Goal: Task Accomplishment & Management: Manage account settings

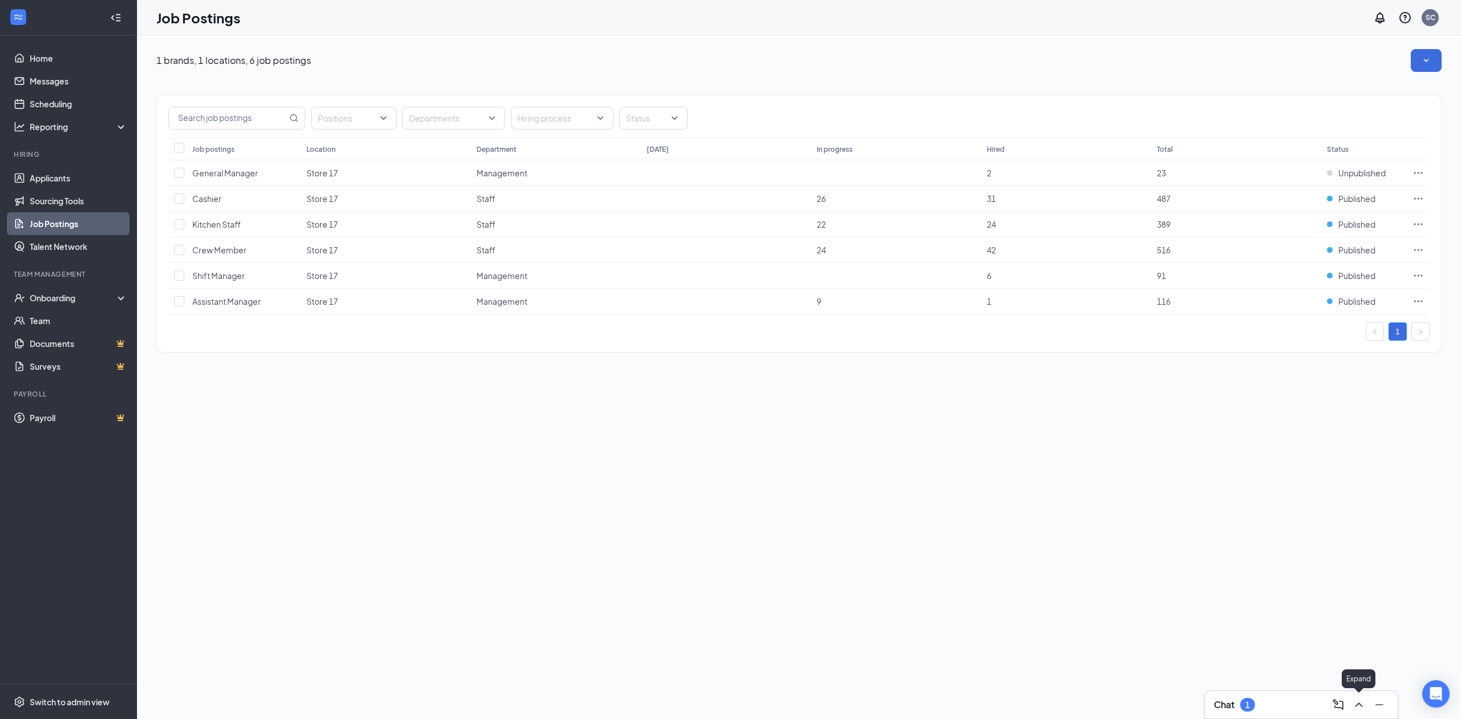
click at [1359, 692] on icon "ChevronUp" at bounding box center [1359, 705] width 14 height 14
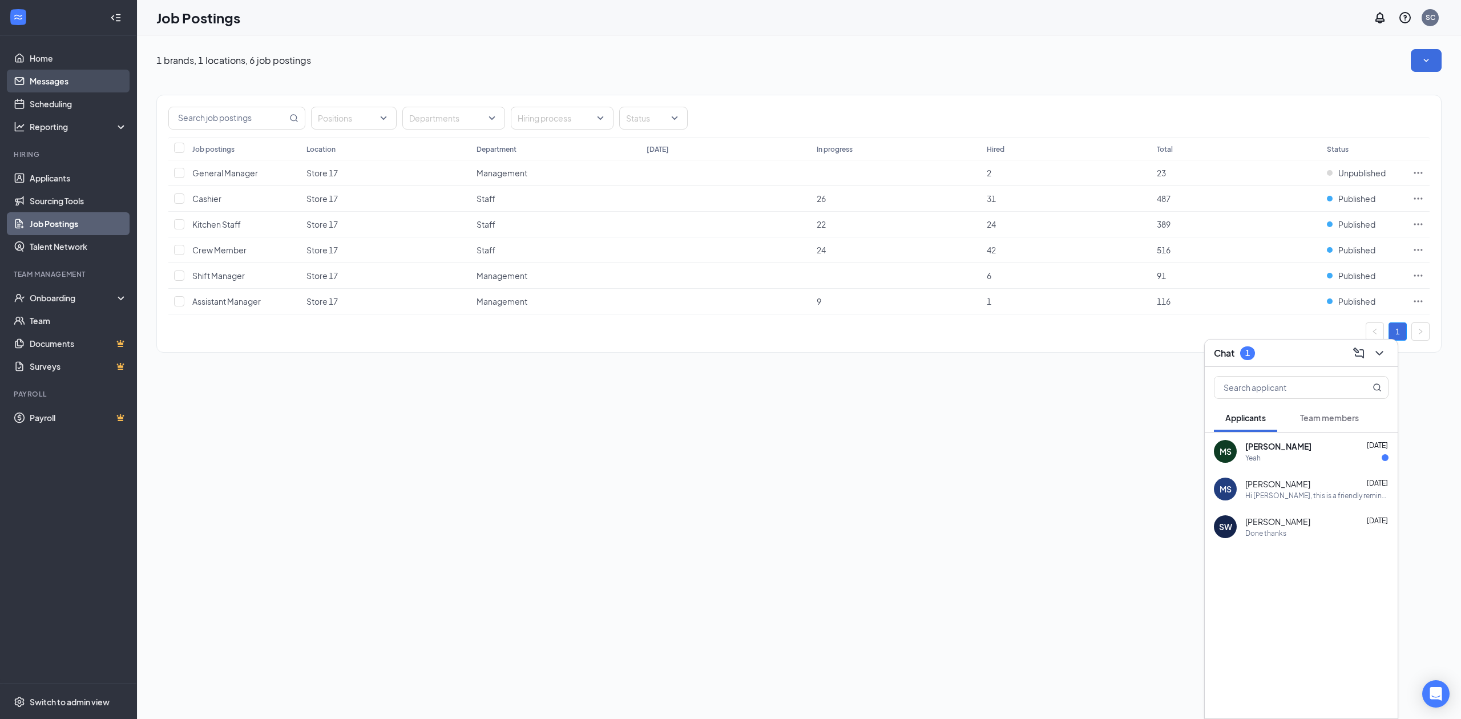
click at [64, 71] on link "Messages" at bounding box center [79, 81] width 98 height 23
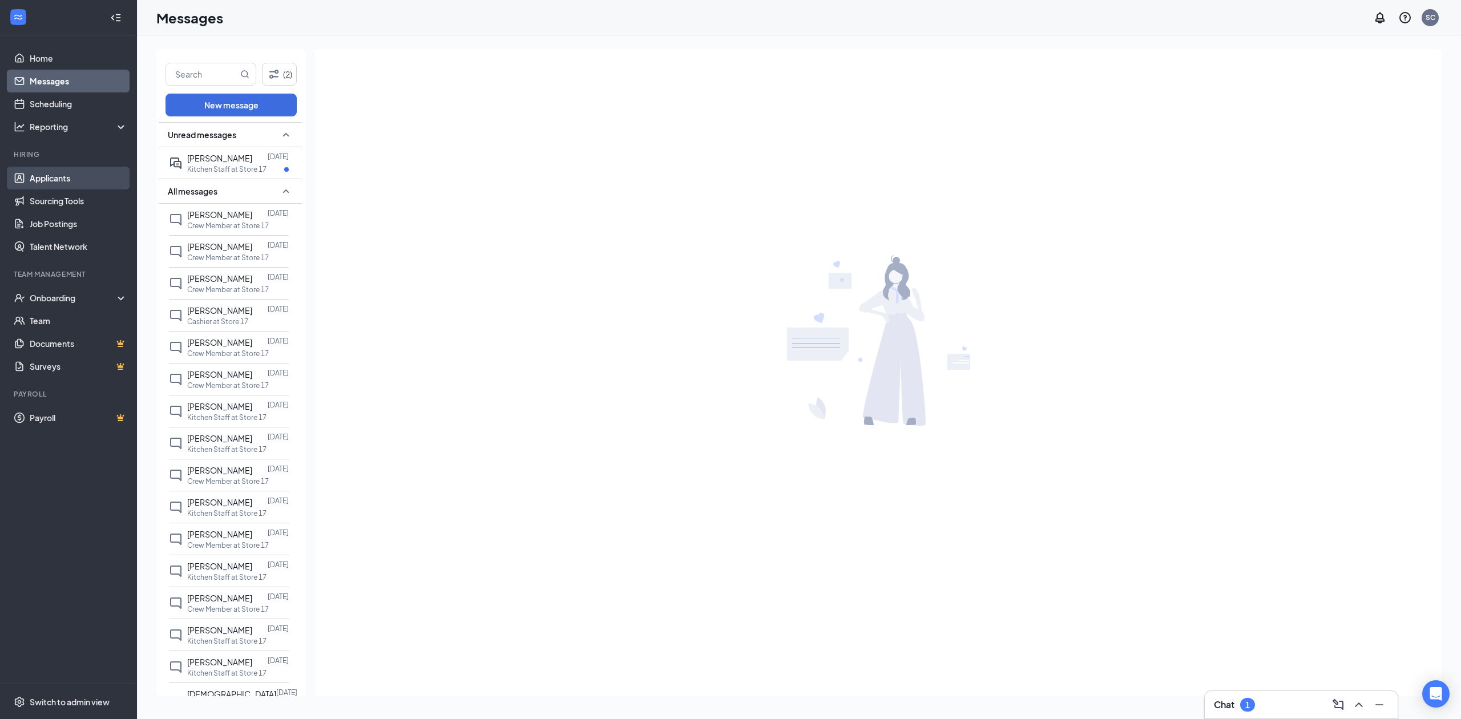
click at [67, 172] on link "Applicants" at bounding box center [79, 178] width 98 height 23
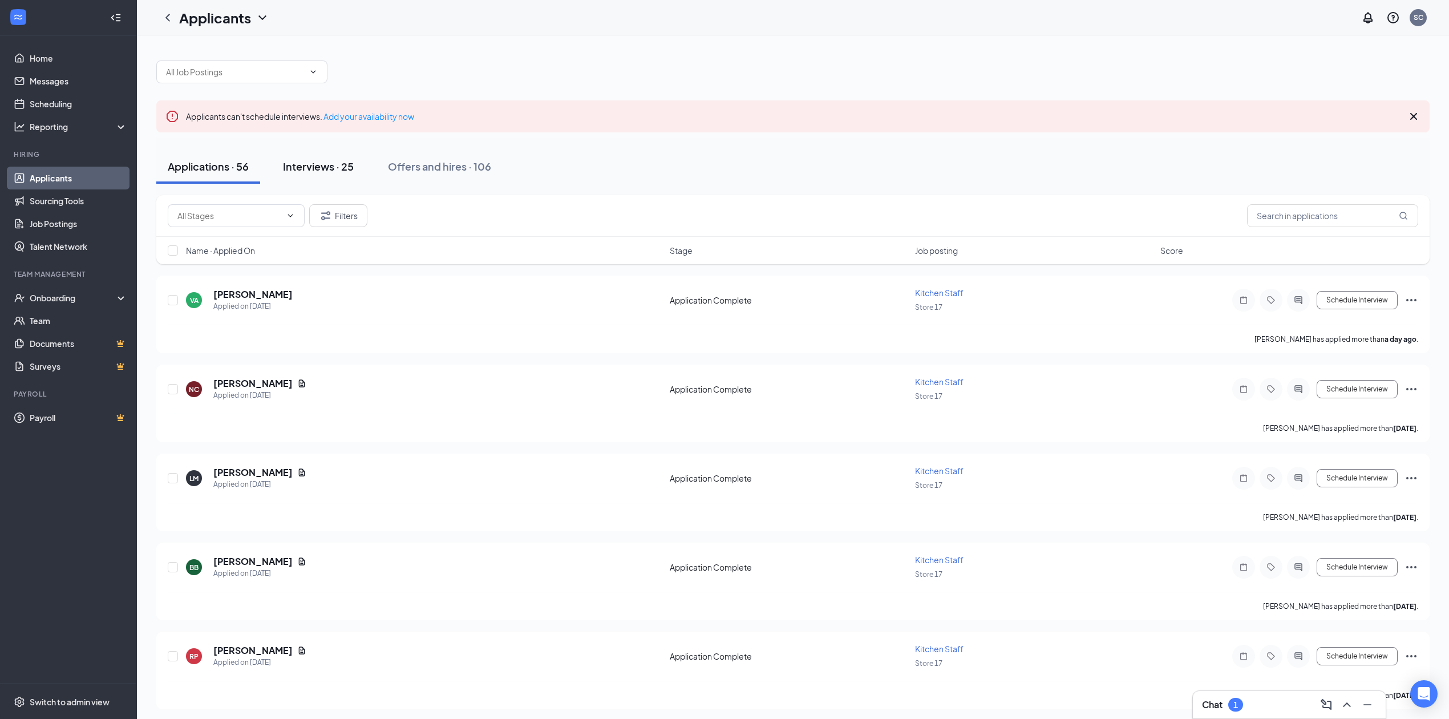
click at [335, 163] on div "Interviews · 25" at bounding box center [318, 166] width 71 height 14
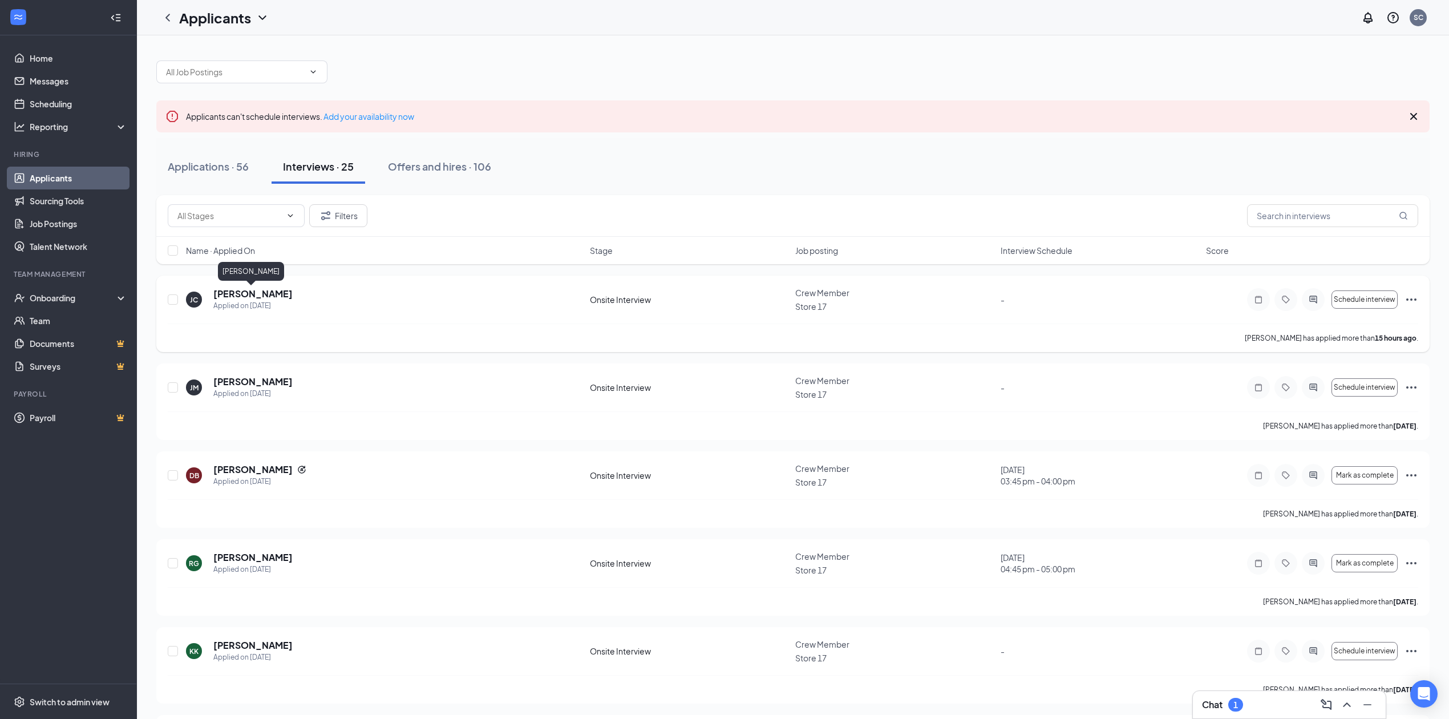
click at [266, 296] on h5 "[PERSON_NAME]" at bounding box center [252, 294] width 79 height 13
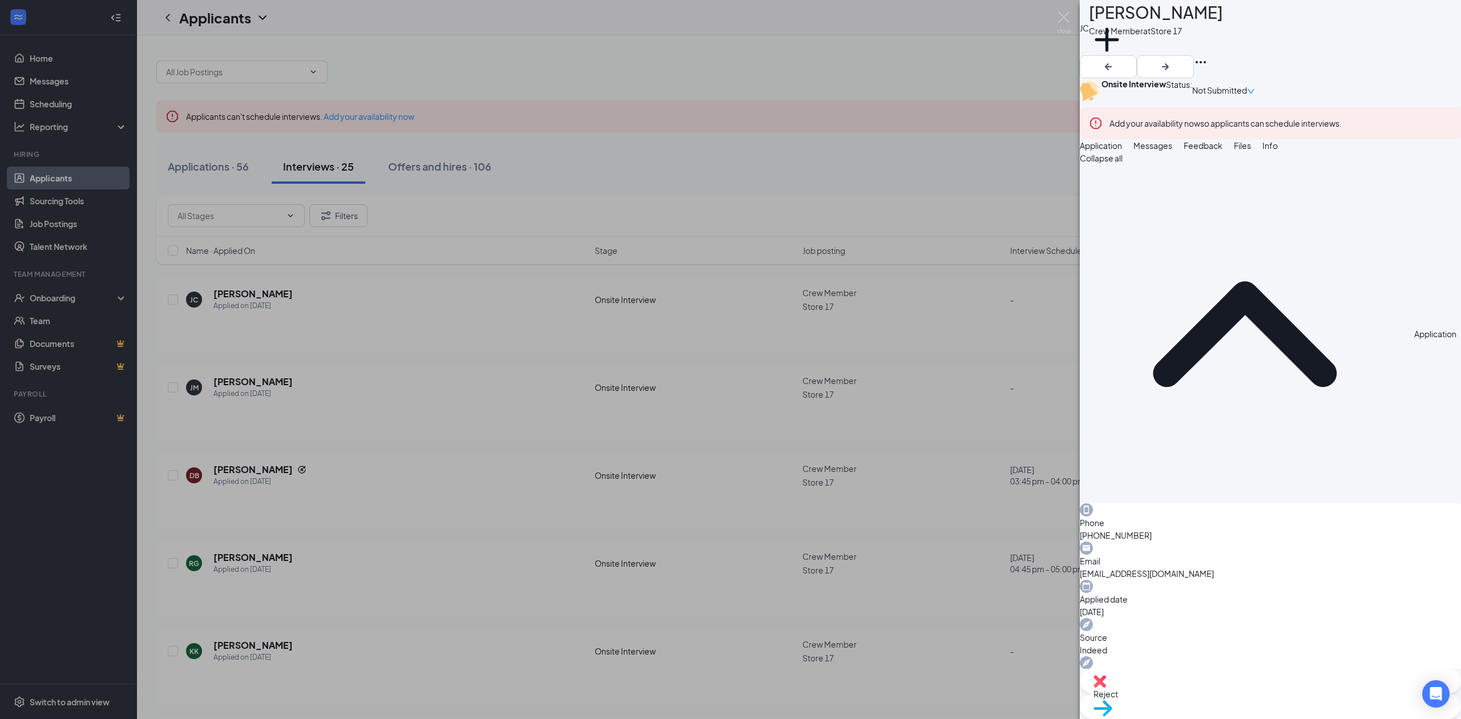
drag, startPoint x: 828, startPoint y: 296, endPoint x: 846, endPoint y: 308, distance: 21.2
click at [828, 297] on div "[PERSON_NAME] [PERSON_NAME] Crew Member at Store 17 Add a tag Onsite Interview …" at bounding box center [730, 359] width 1461 height 719
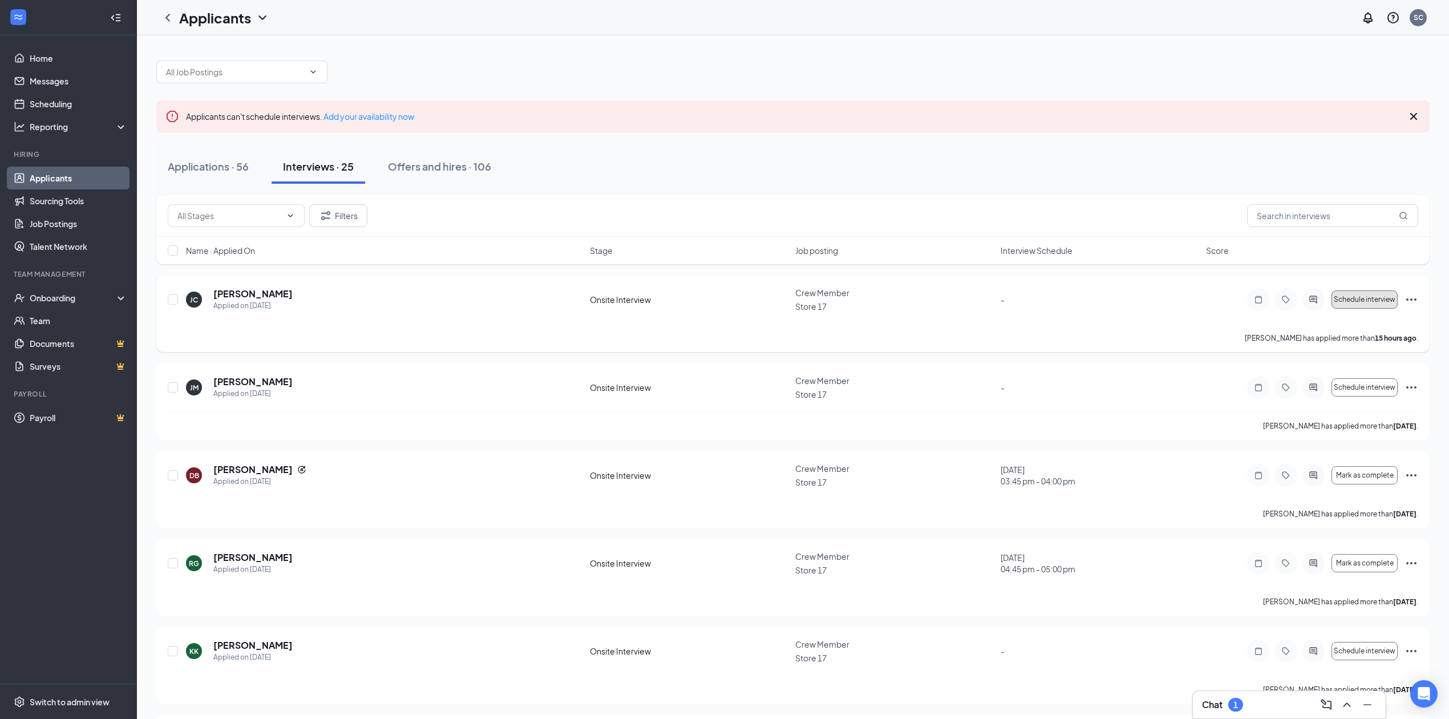
click at [1370, 305] on button "Schedule interview" at bounding box center [1365, 299] width 66 height 18
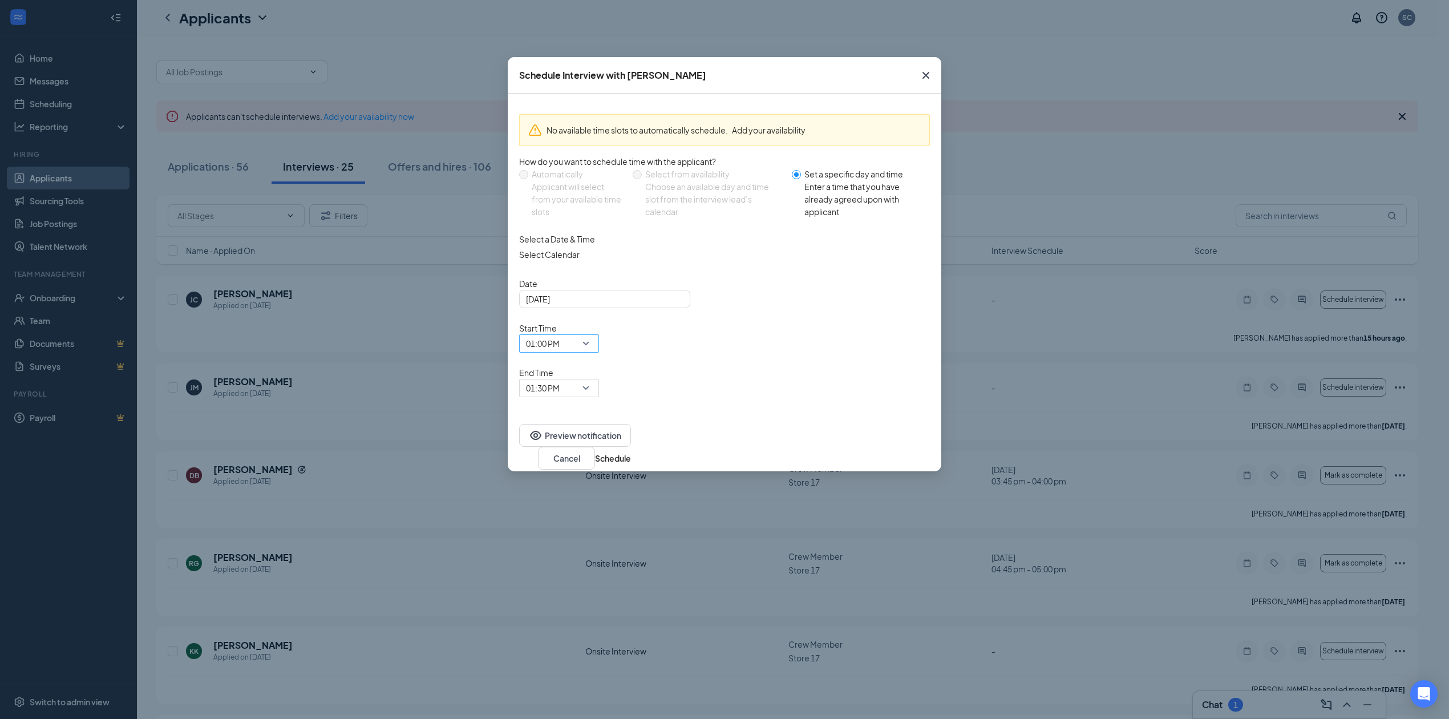
click at [599, 334] on div "01:00 PM" at bounding box center [559, 343] width 80 height 18
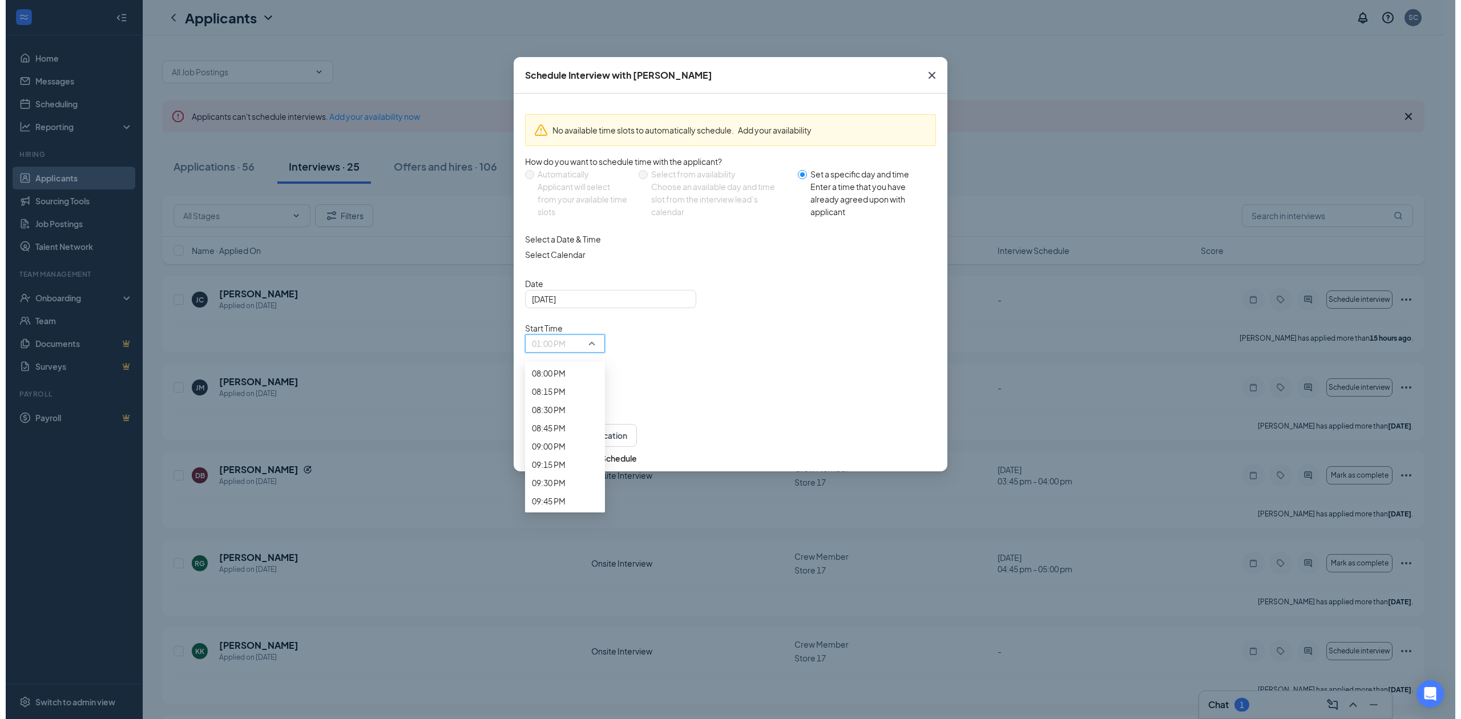
scroll to position [1702, 0]
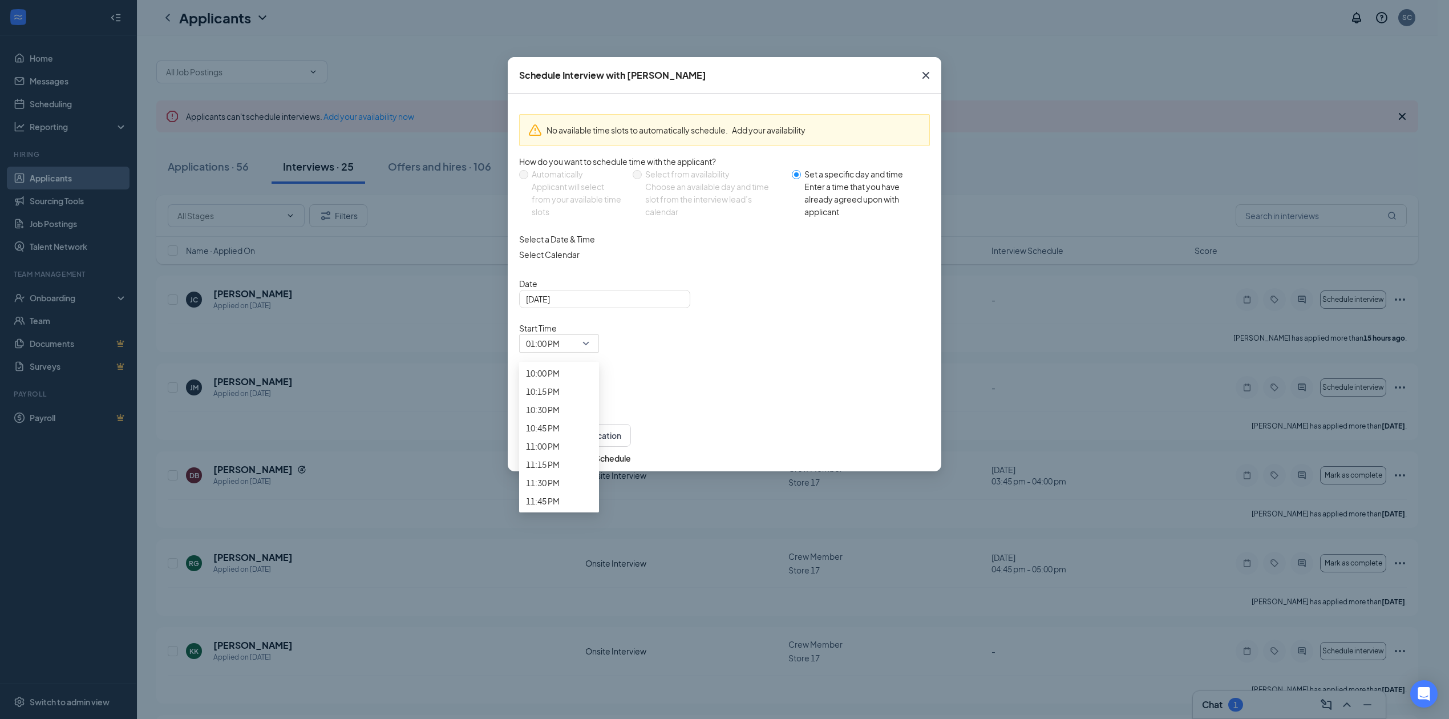
click at [929, 71] on icon "Cross" at bounding box center [926, 75] width 14 height 14
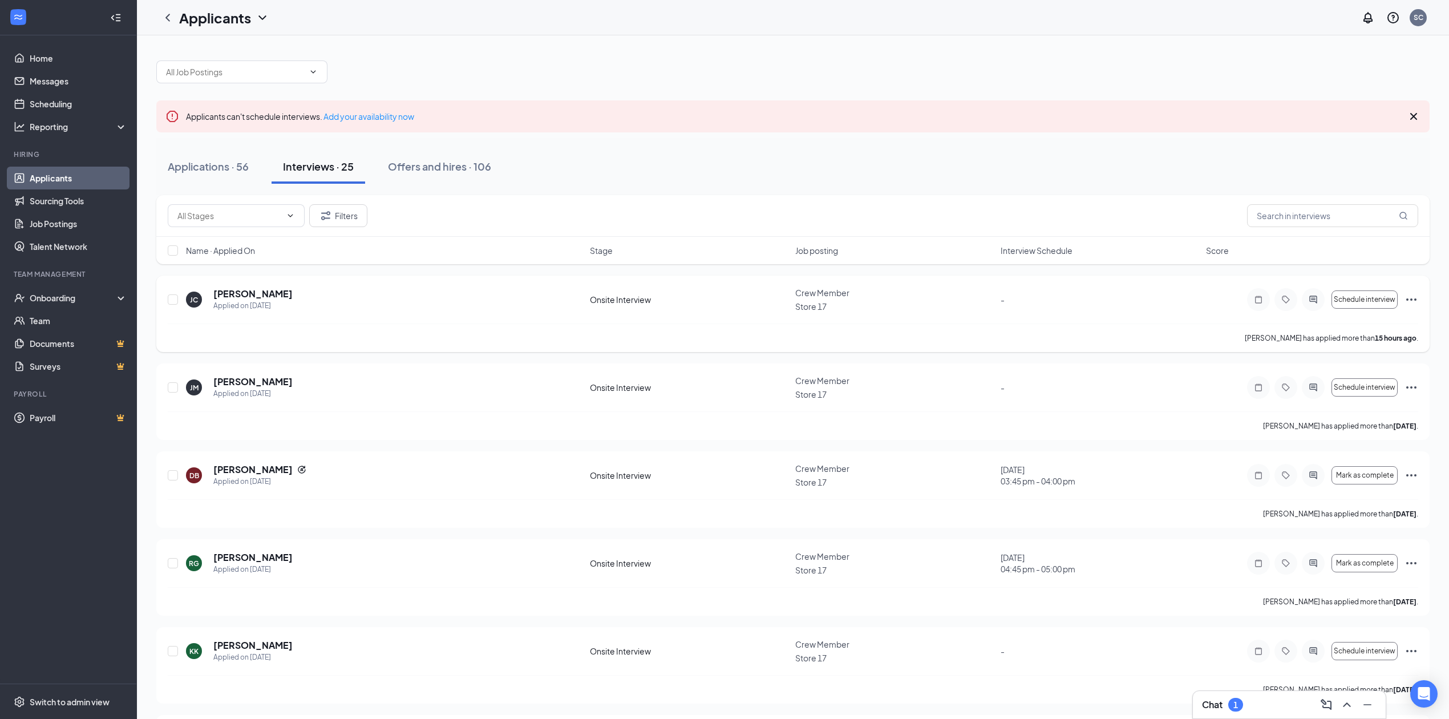
drag, startPoint x: 370, startPoint y: 302, endPoint x: 482, endPoint y: 316, distance: 113.2
click at [386, 307] on div "[PERSON_NAME] [PERSON_NAME] Applied on [DATE]" at bounding box center [384, 300] width 397 height 24
drag, startPoint x: 1043, startPoint y: 302, endPoint x: 872, endPoint y: 299, distance: 170.6
click at [1035, 302] on div "-" at bounding box center [1100, 299] width 199 height 13
click at [227, 298] on h5 "[PERSON_NAME]" at bounding box center [252, 294] width 79 height 13
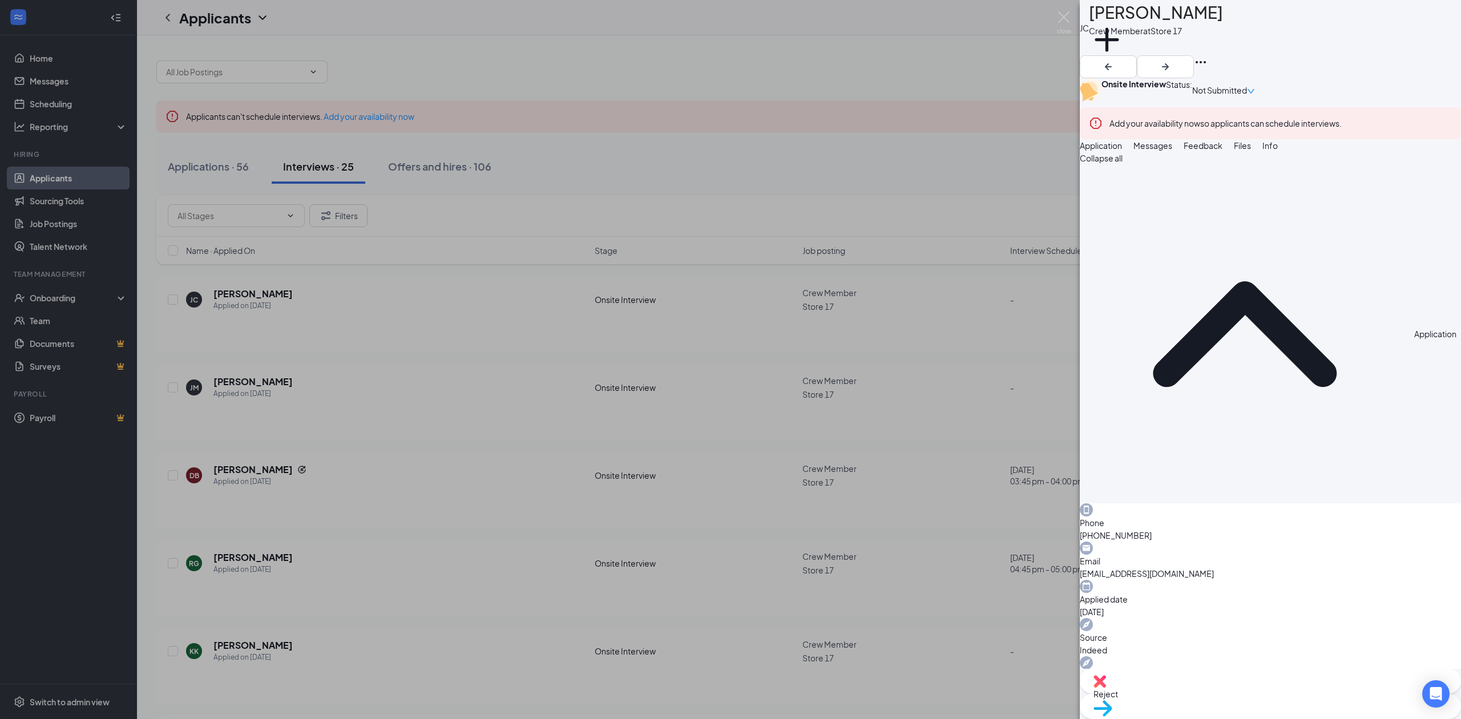
click at [761, 431] on div "[PERSON_NAME] [PERSON_NAME] Crew Member at Store 17 Add a tag Onsite Interview …" at bounding box center [730, 359] width 1461 height 719
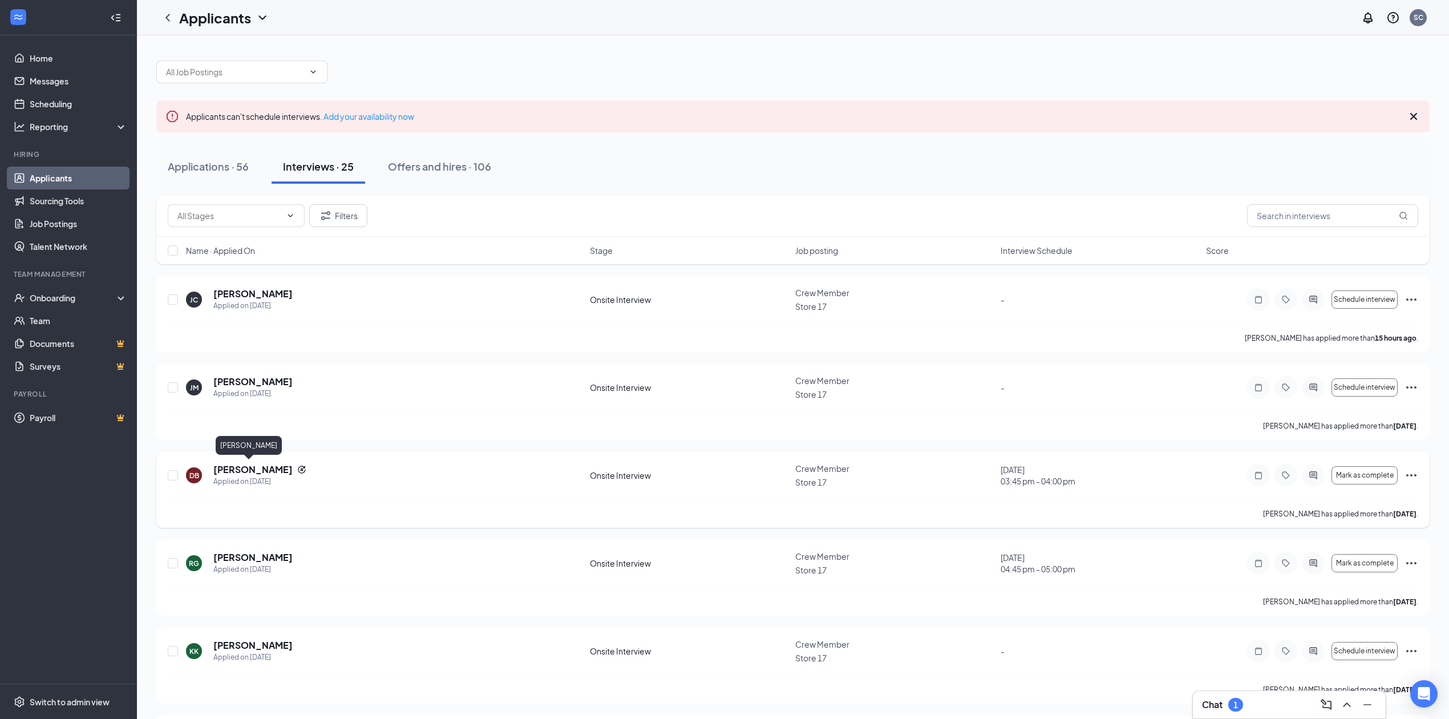
click at [244, 468] on h5 "[PERSON_NAME]" at bounding box center [252, 469] width 79 height 13
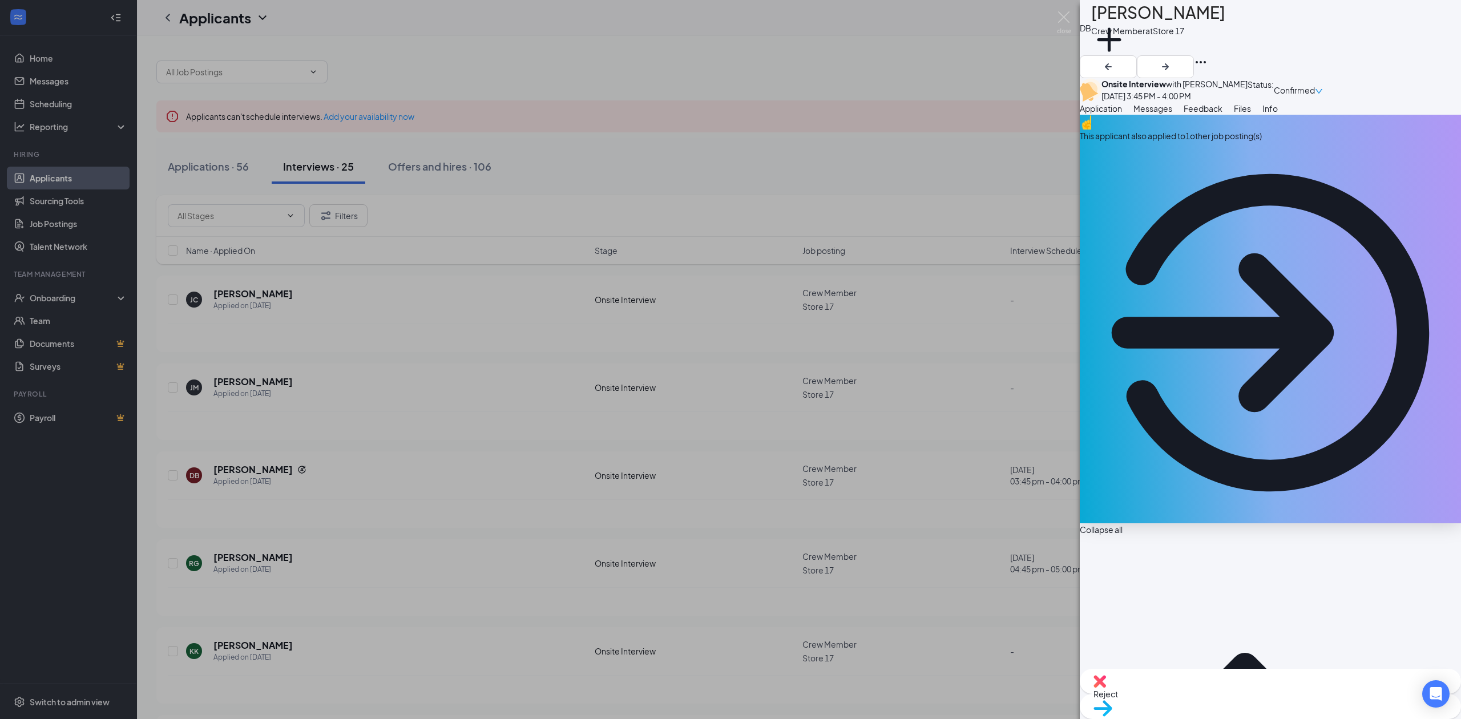
drag, startPoint x: 560, startPoint y: 405, endPoint x: 354, endPoint y: 131, distance: 342.7
click at [558, 405] on div "DB [PERSON_NAME] Crew Member at Store 17 Add a tag Onsite Interview with [PERSO…" at bounding box center [730, 359] width 1461 height 719
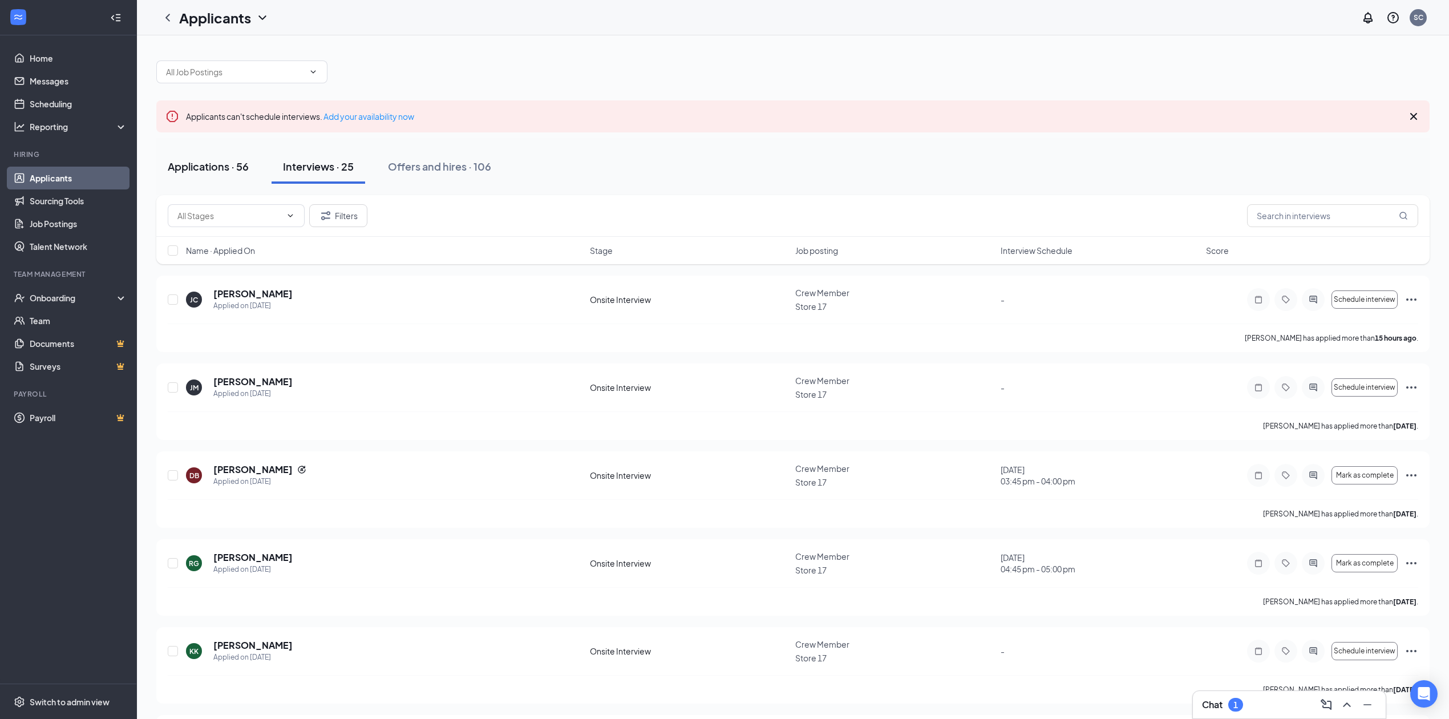
click at [194, 180] on button "Applications · 56" at bounding box center [208, 166] width 104 height 34
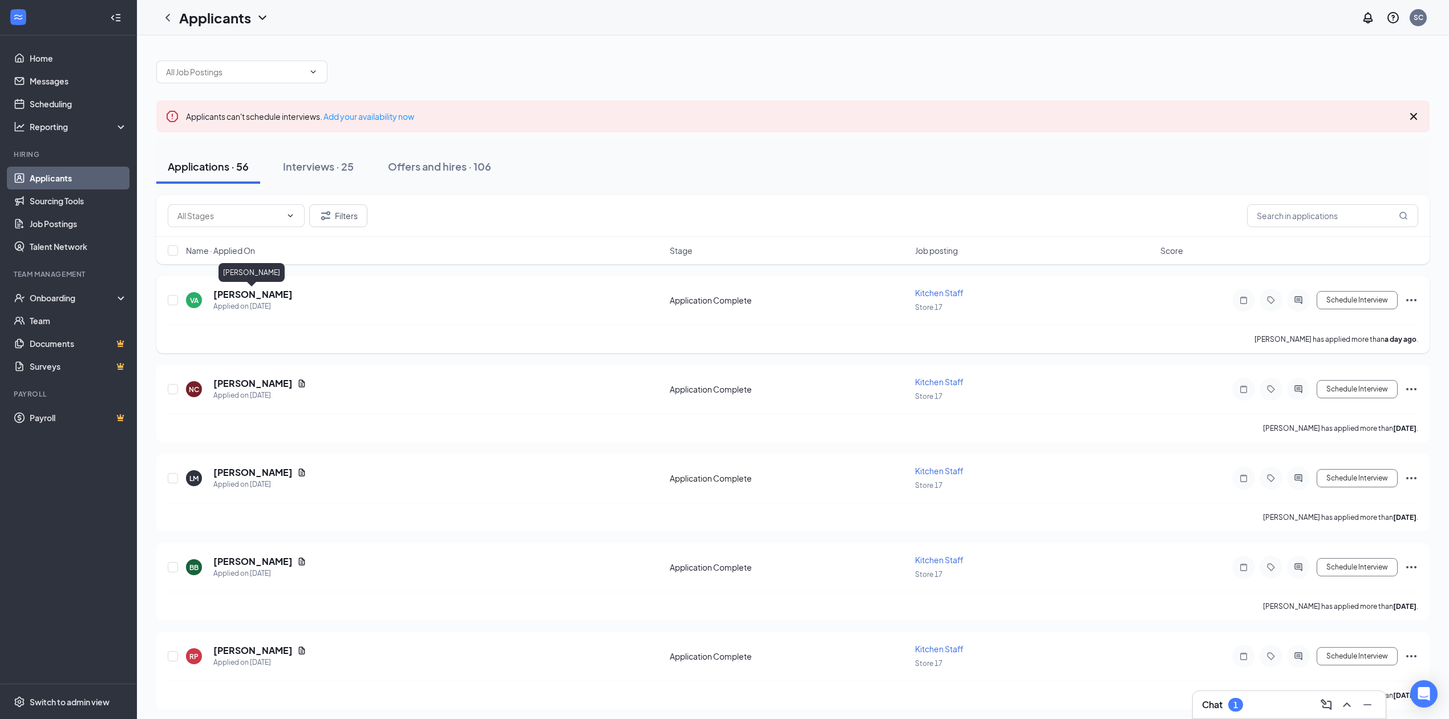
click at [266, 291] on h5 "[PERSON_NAME]" at bounding box center [252, 294] width 79 height 13
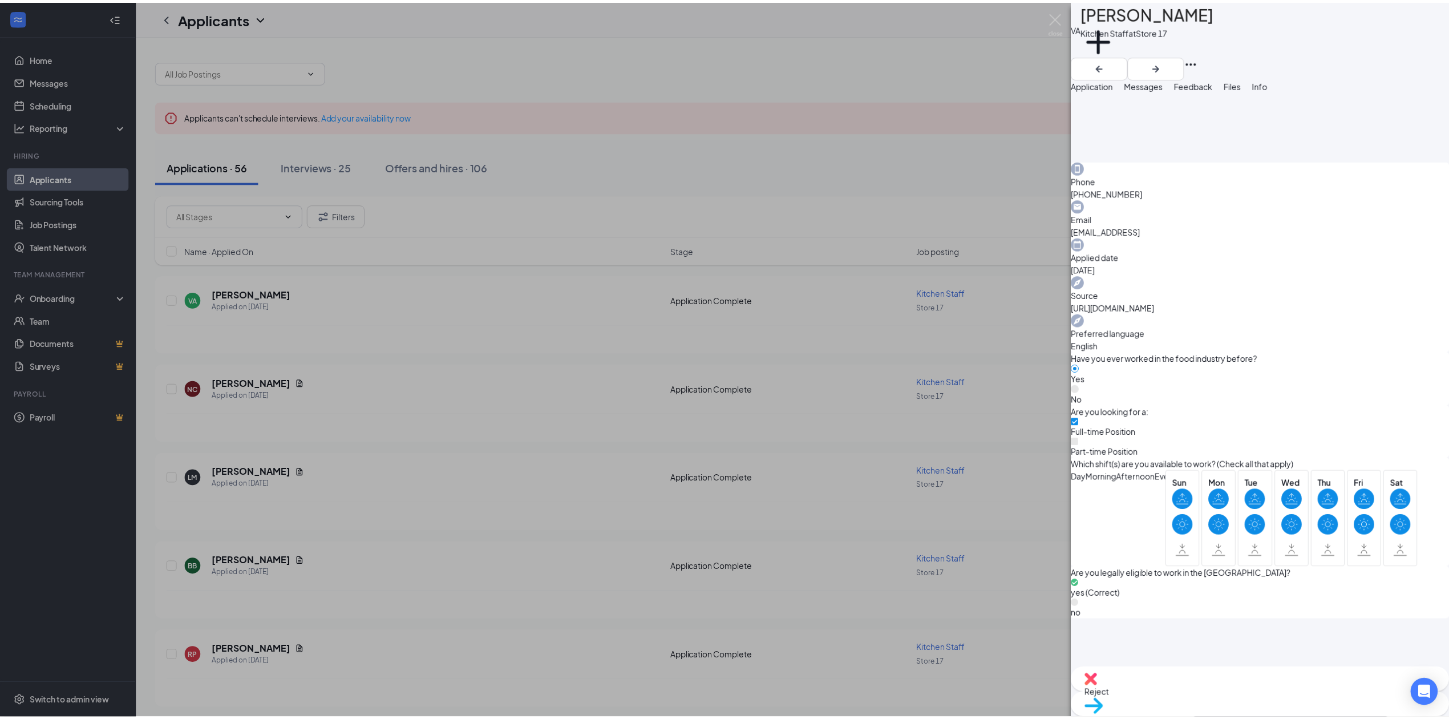
scroll to position [456, 0]
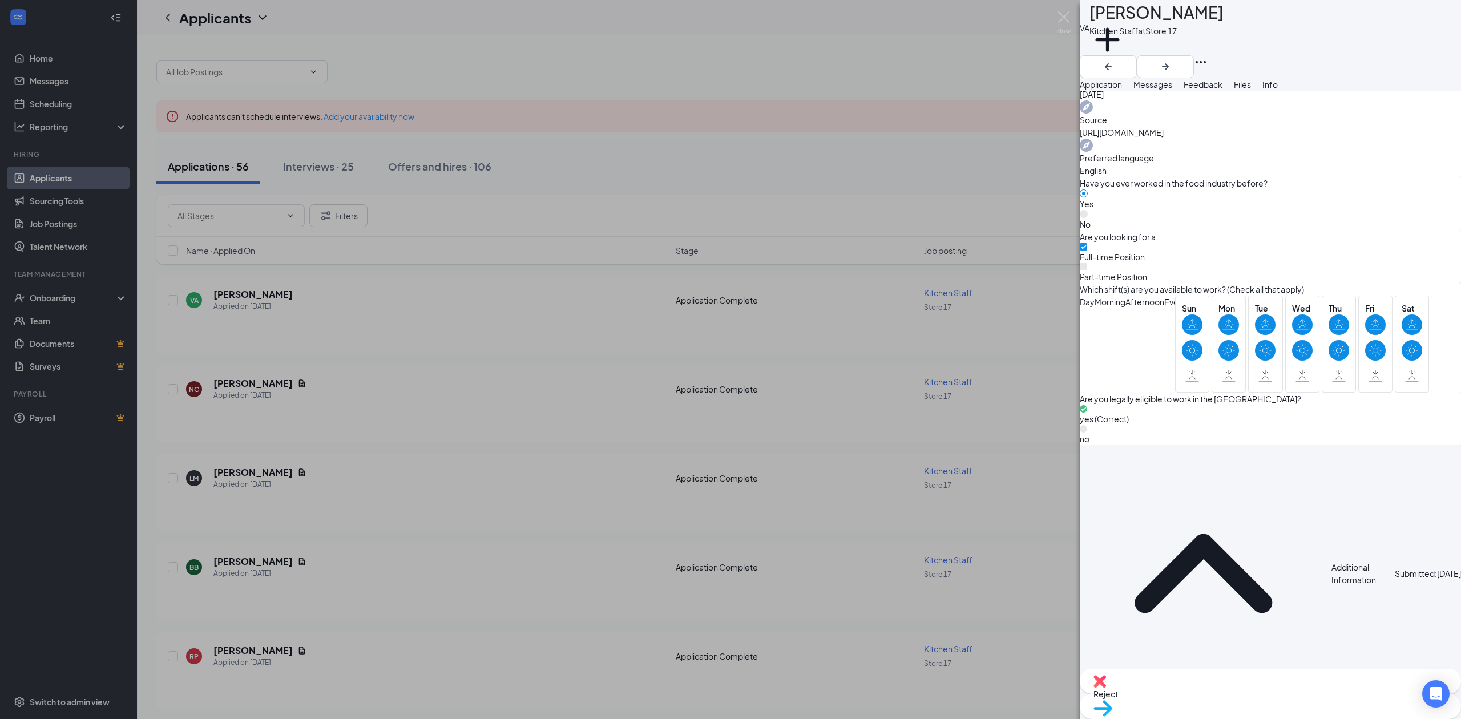
click at [897, 509] on div "VA [PERSON_NAME] Kitchen Staff at Store 17 Add a tag Application Messages Feedb…" at bounding box center [730, 359] width 1461 height 719
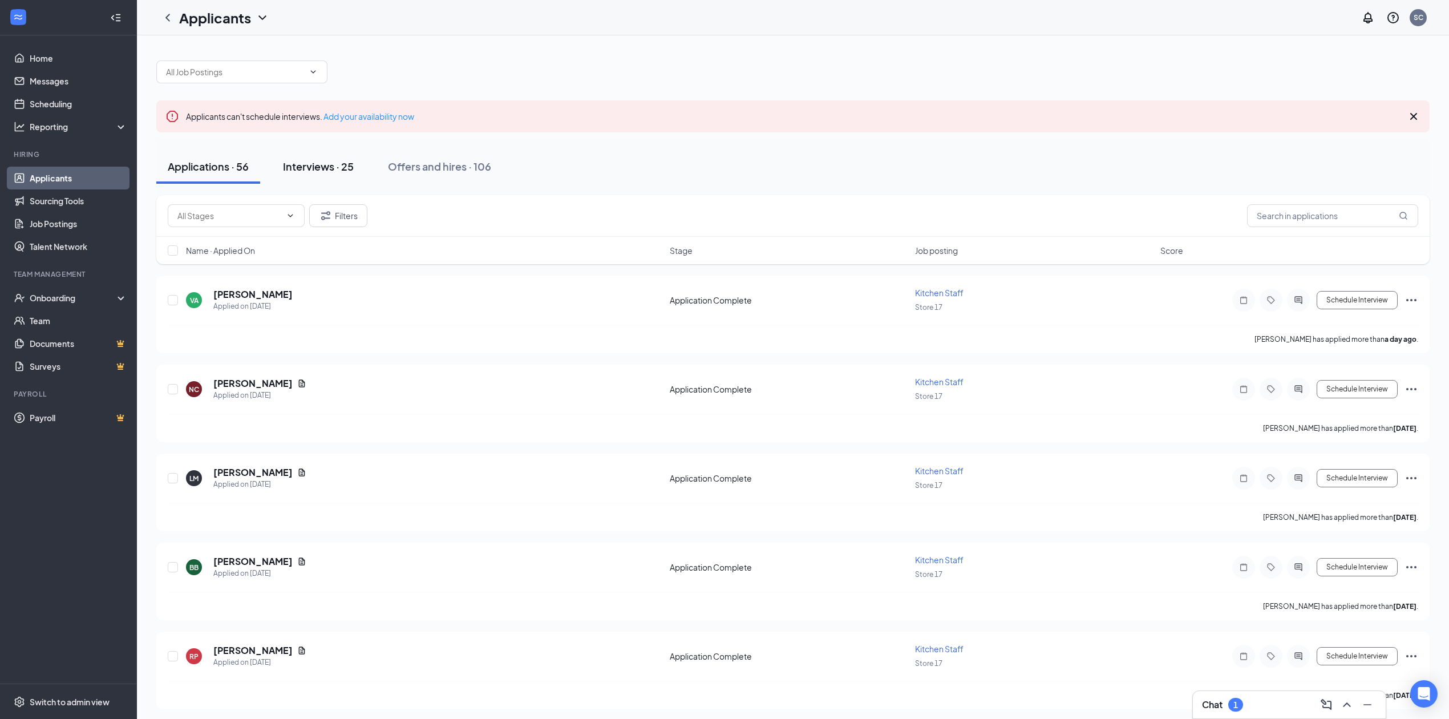
click at [341, 164] on div "Interviews · 25" at bounding box center [318, 166] width 71 height 14
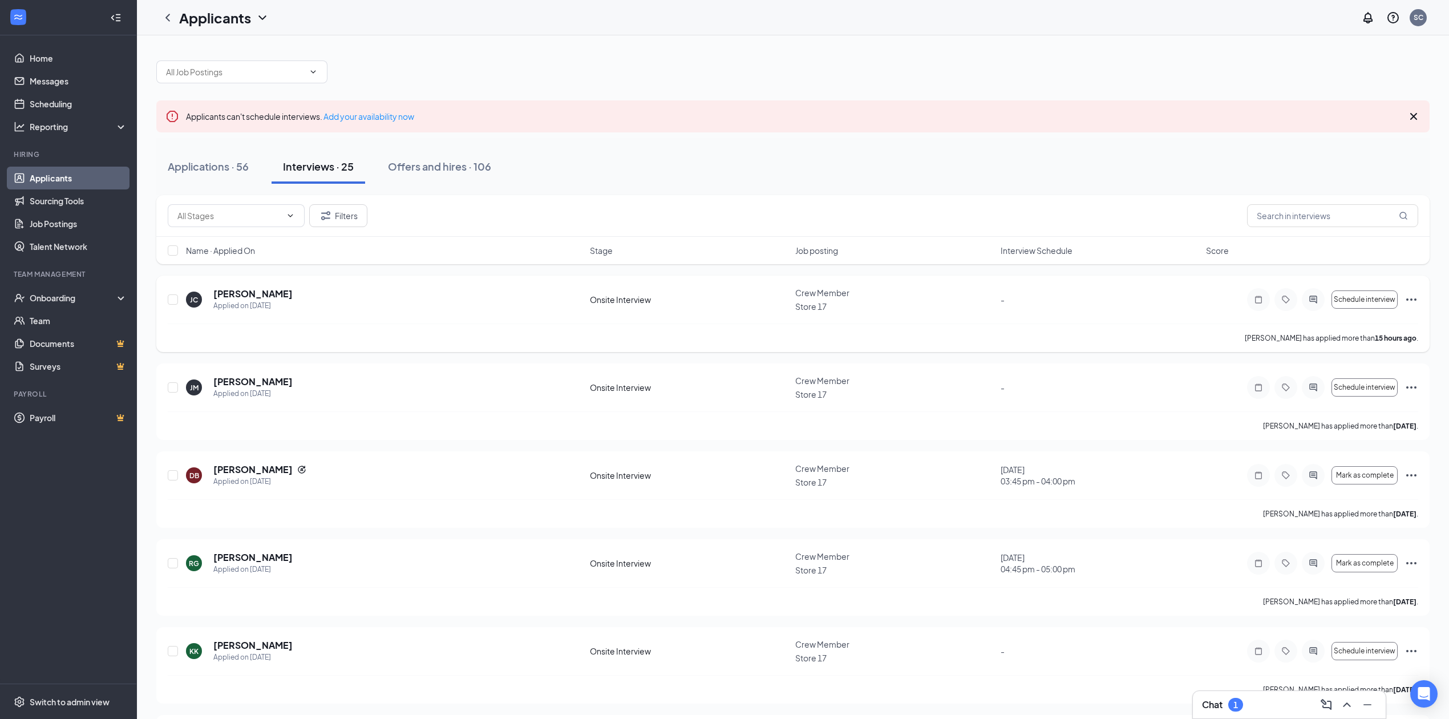
click at [1012, 300] on div "-" at bounding box center [1100, 299] width 199 height 13
click at [233, 292] on h5 "[PERSON_NAME]" at bounding box center [252, 294] width 79 height 13
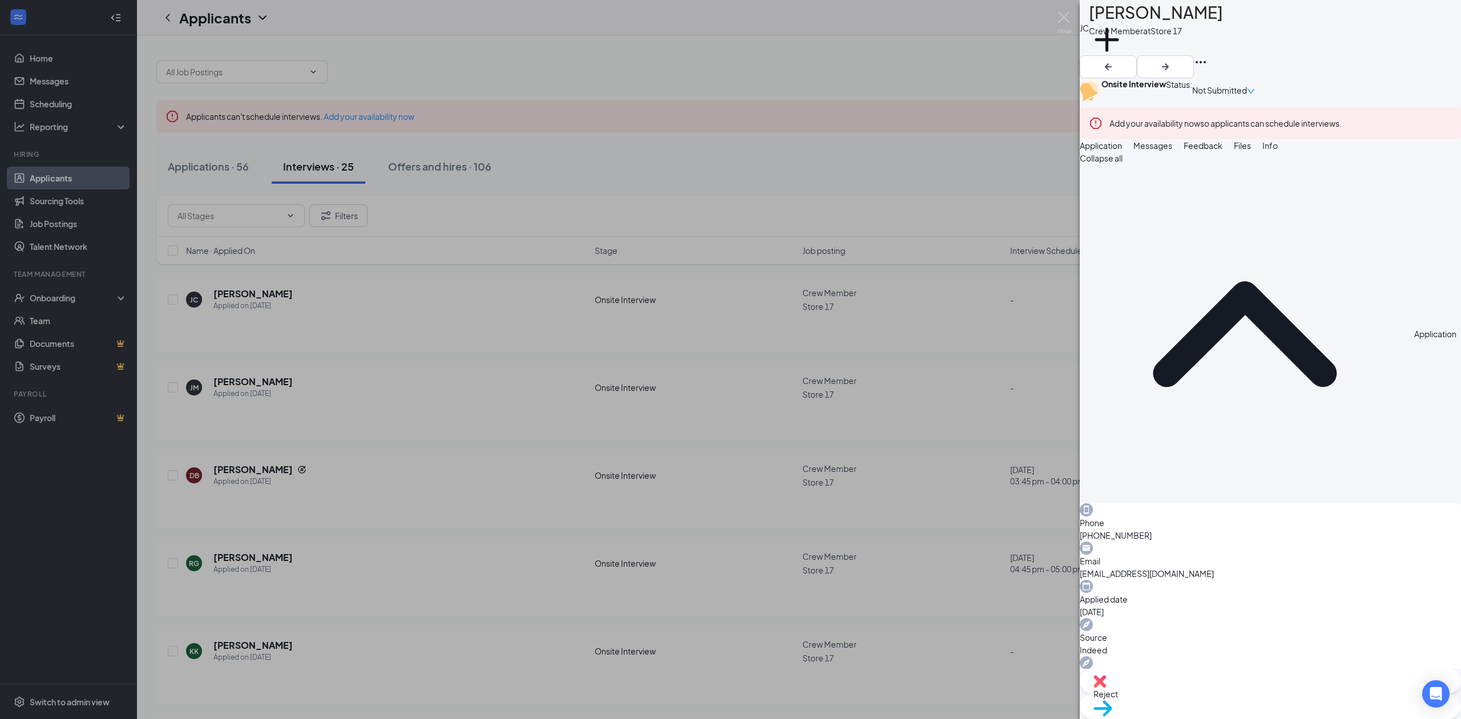
click at [981, 409] on div "[PERSON_NAME] [PERSON_NAME] Crew Member at Store 17 Add a tag Onsite Interview …" at bounding box center [730, 359] width 1461 height 719
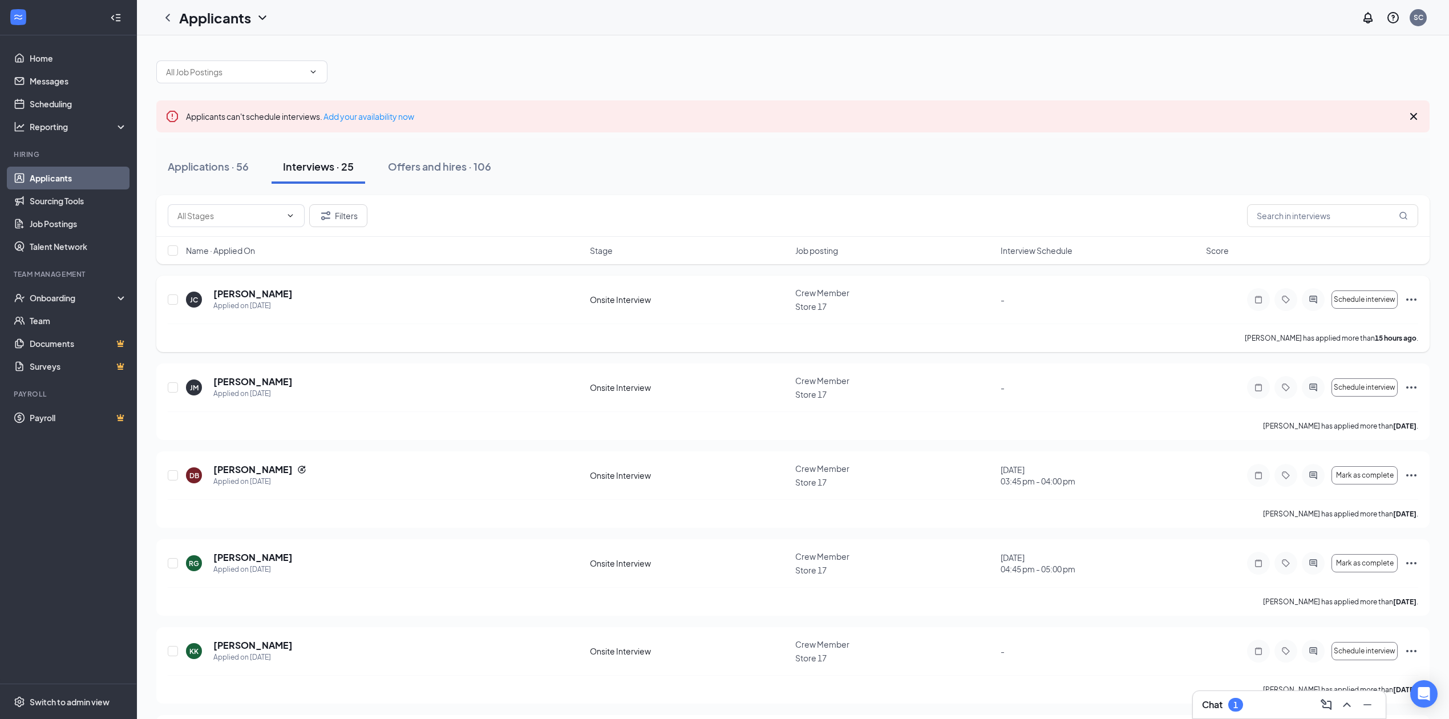
click at [1411, 304] on icon "Ellipses" at bounding box center [1412, 300] width 14 height 14
click at [1340, 500] on p "Reject" at bounding box center [1360, 493] width 103 height 11
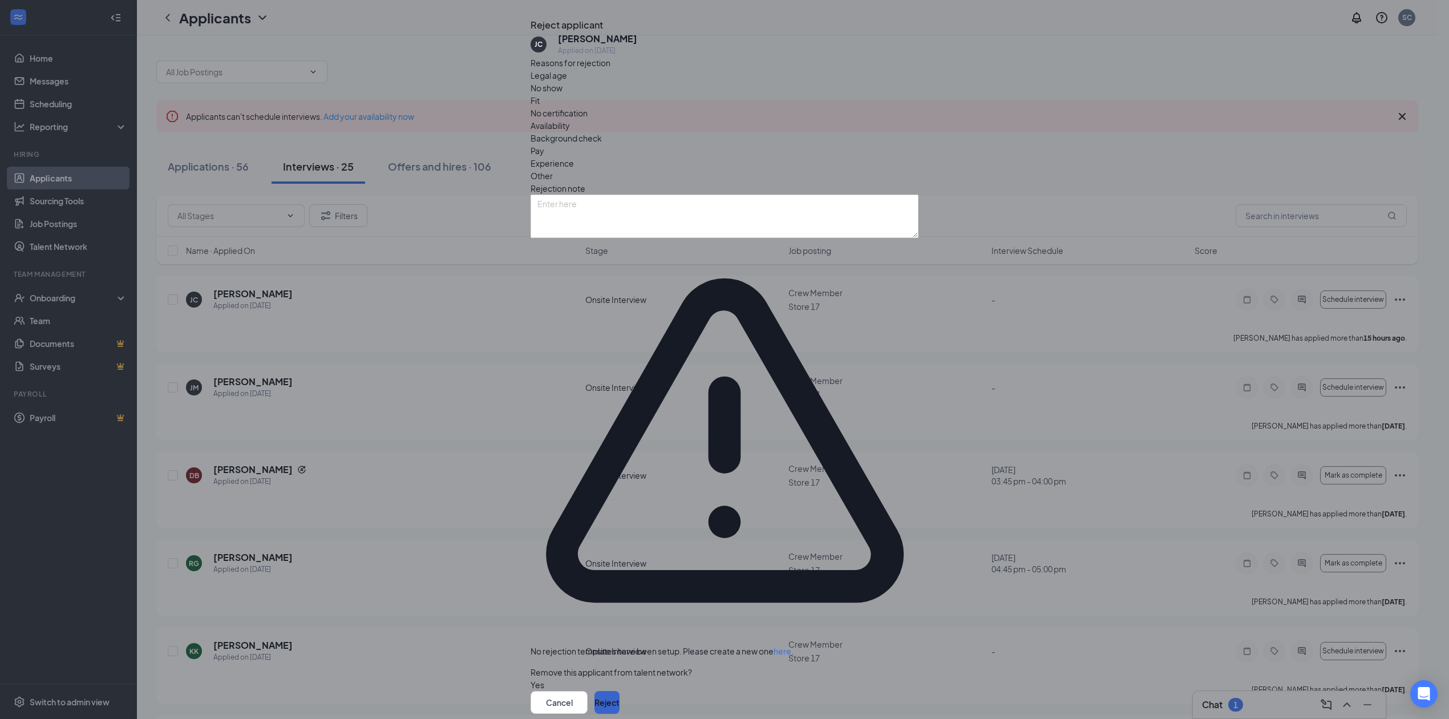
click at [620, 691] on button "Reject" at bounding box center [606, 702] width 25 height 23
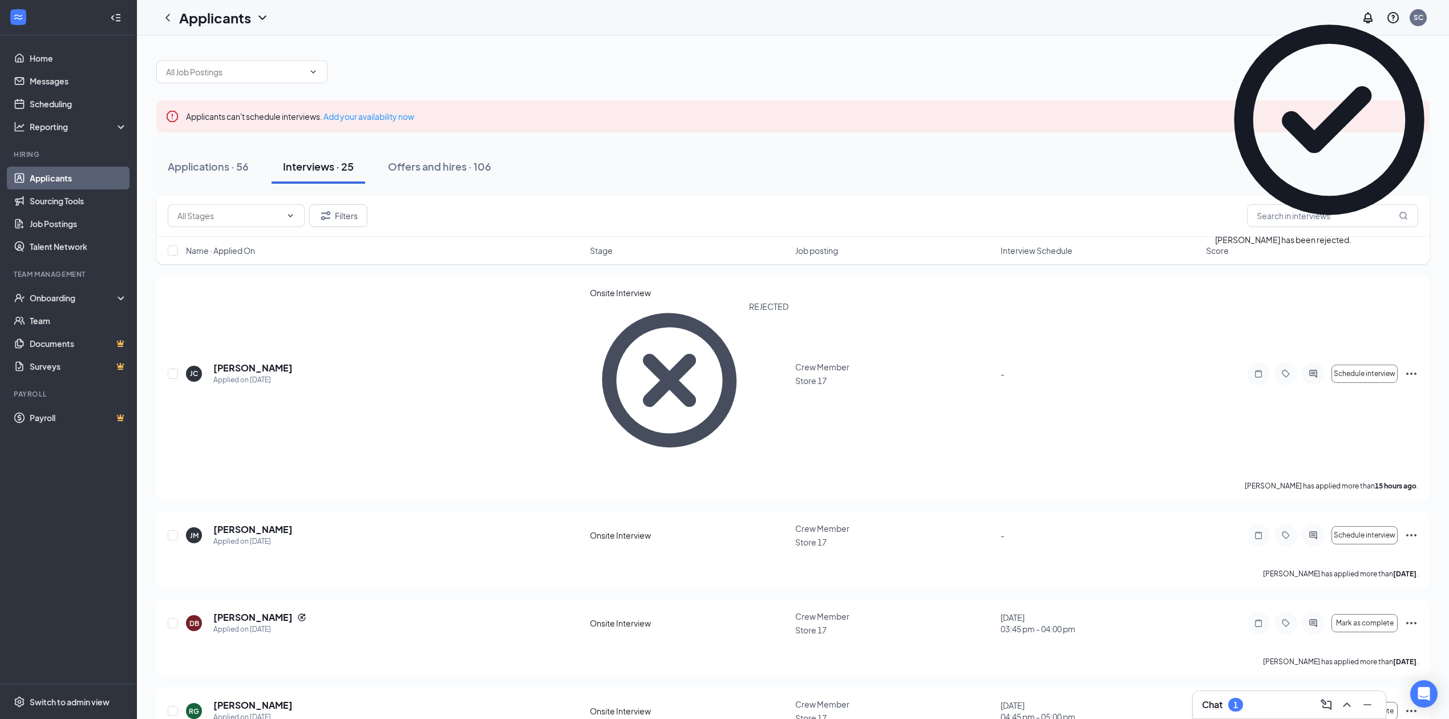
click at [1306, 692] on div "Chat 1" at bounding box center [1289, 704] width 175 height 18
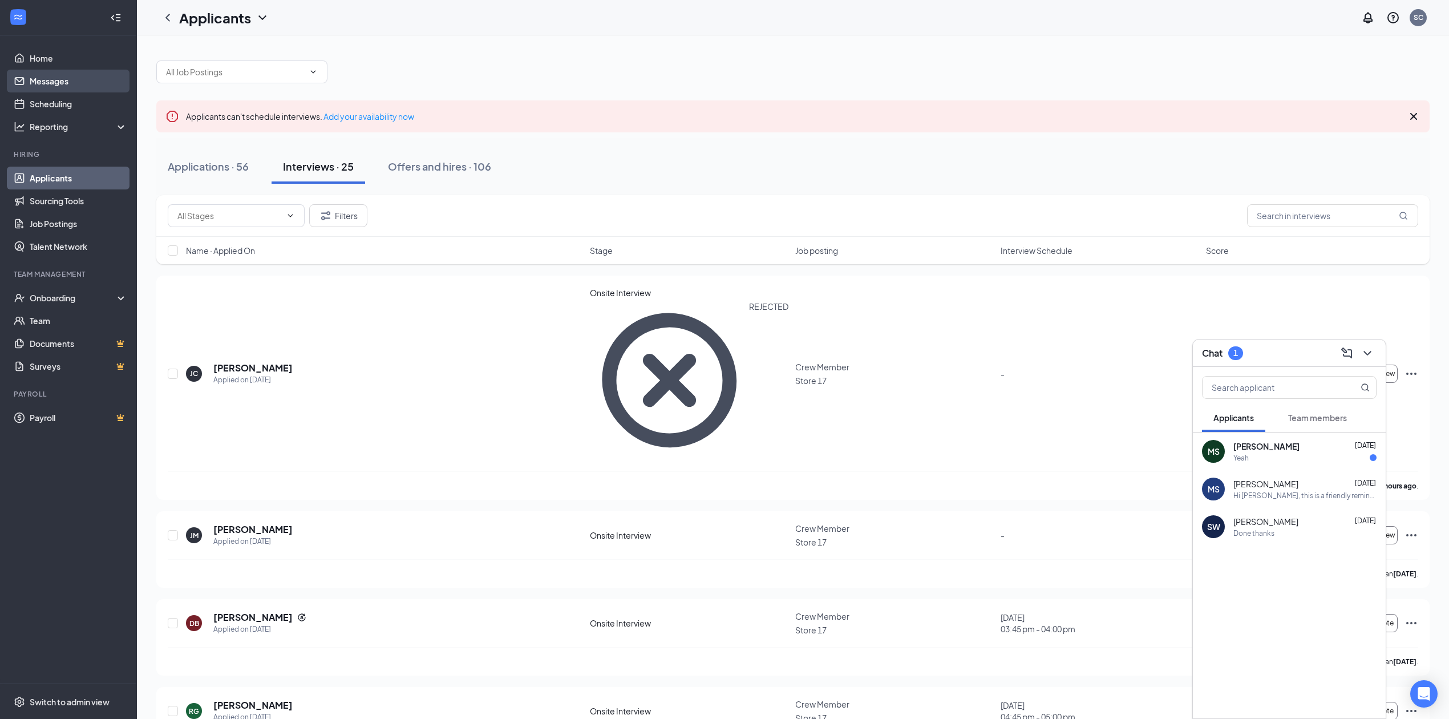
click at [54, 84] on link "Messages" at bounding box center [79, 81] width 98 height 23
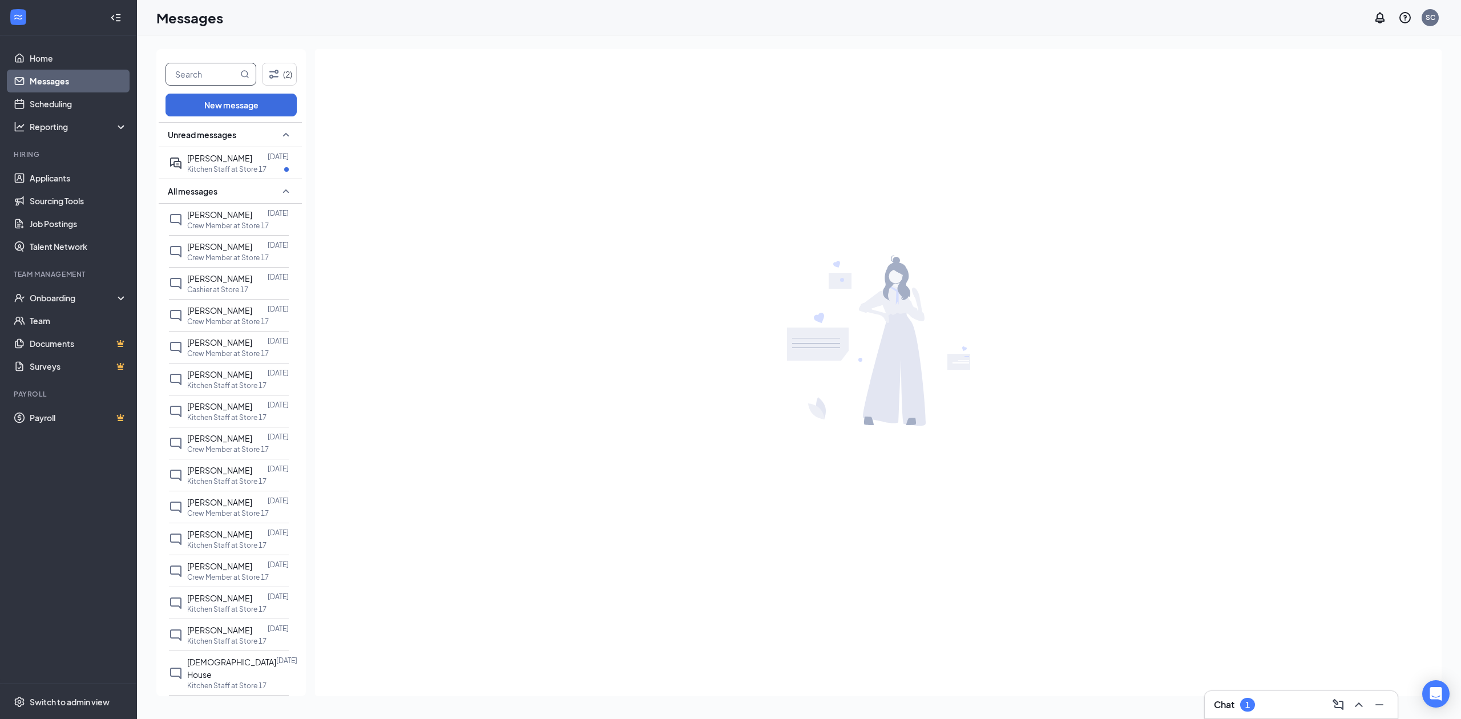
click at [213, 71] on input "text" at bounding box center [202, 74] width 72 height 22
type input "TY"
click at [245, 74] on icon "MagnifyingGlass" at bounding box center [244, 74] width 9 height 9
